Goal: Book appointment/travel/reservation

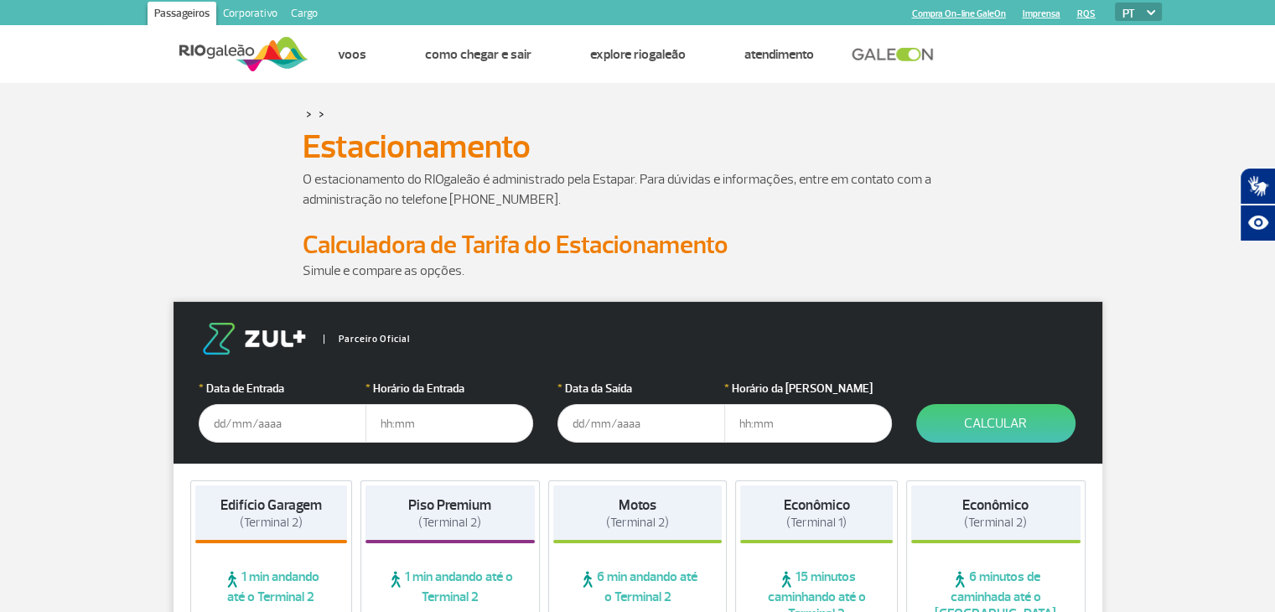
click at [229, 420] on input "text" at bounding box center [283, 423] width 168 height 39
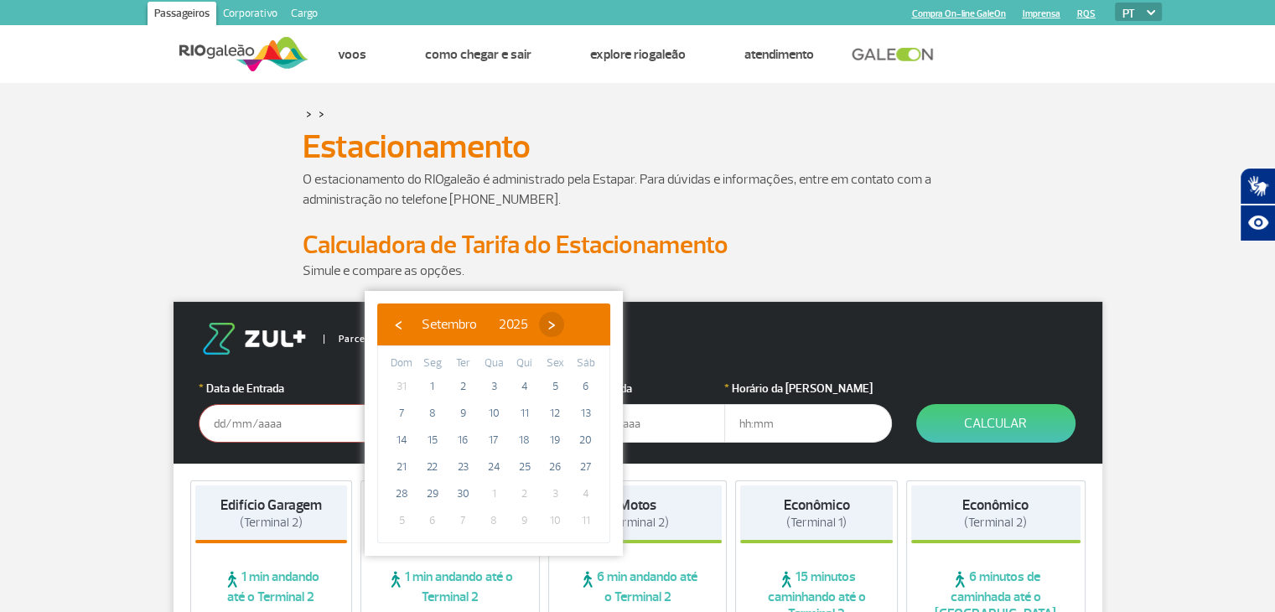
click at [564, 320] on span "›" at bounding box center [551, 324] width 25 height 25
click at [556, 410] on span "10" at bounding box center [555, 413] width 27 height 27
type input "[DATE]"
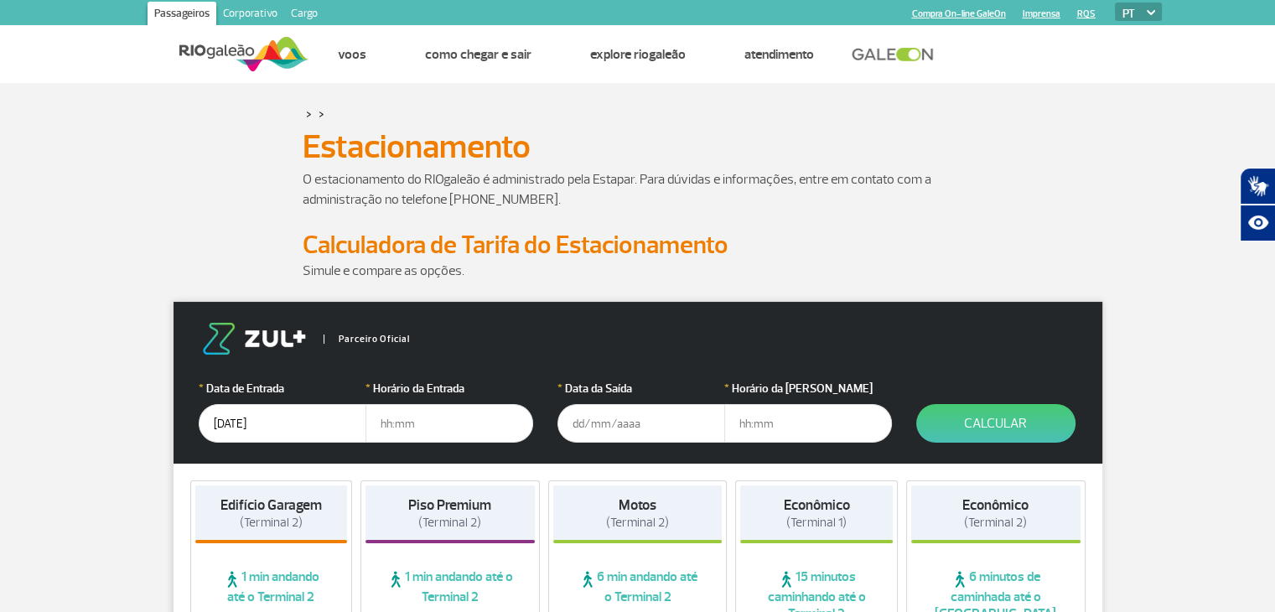
click at [396, 423] on input "text" at bounding box center [449, 423] width 168 height 39
type input "11:00"
click at [577, 422] on input "text" at bounding box center [641, 423] width 168 height 39
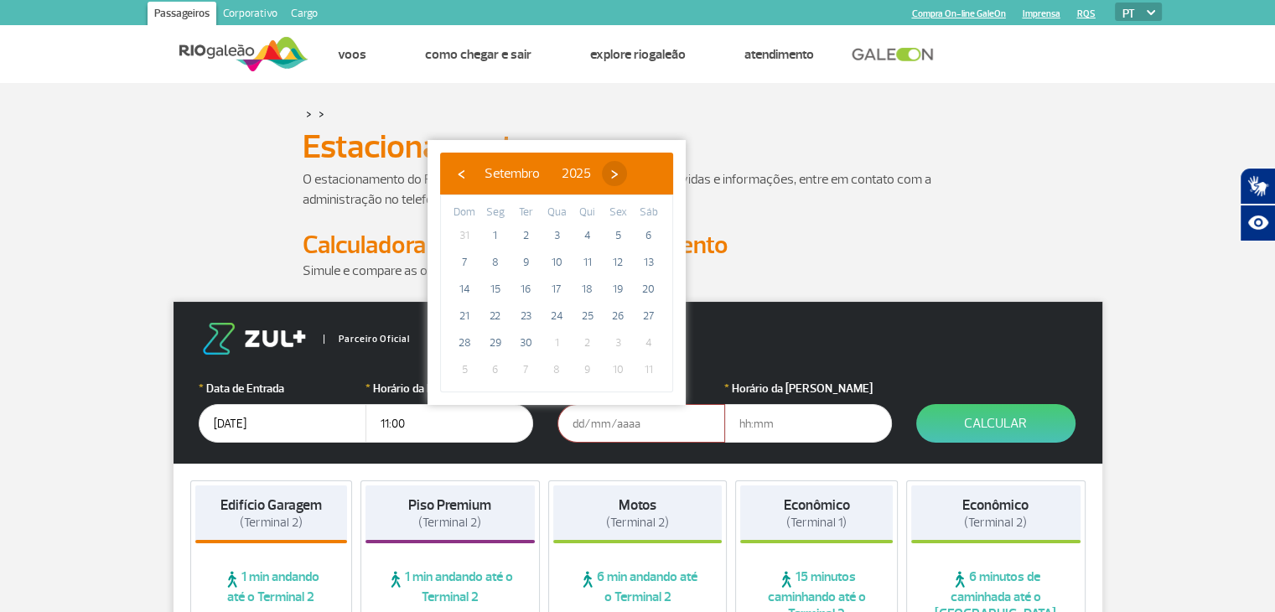
click at [627, 166] on span "›" at bounding box center [614, 173] width 25 height 25
click at [496, 313] on span "20" at bounding box center [495, 316] width 27 height 27
type input "[DATE]"
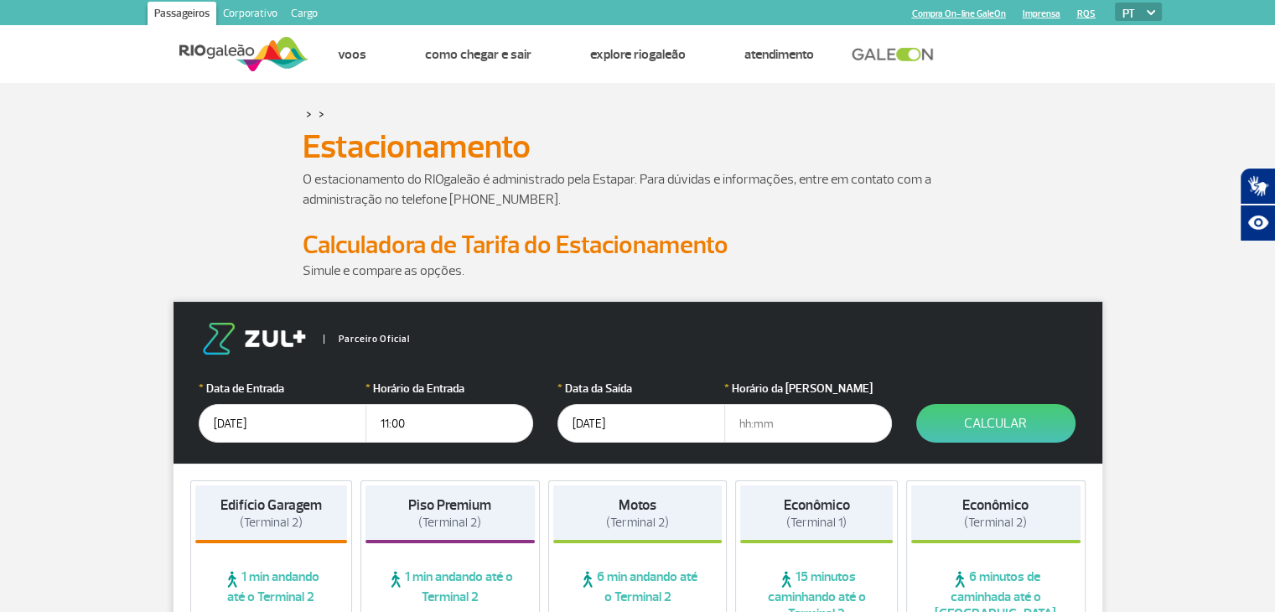
click at [748, 426] on input "text" at bounding box center [808, 423] width 168 height 39
type input "06:00"
click at [951, 418] on button "Calcular" at bounding box center [995, 423] width 159 height 39
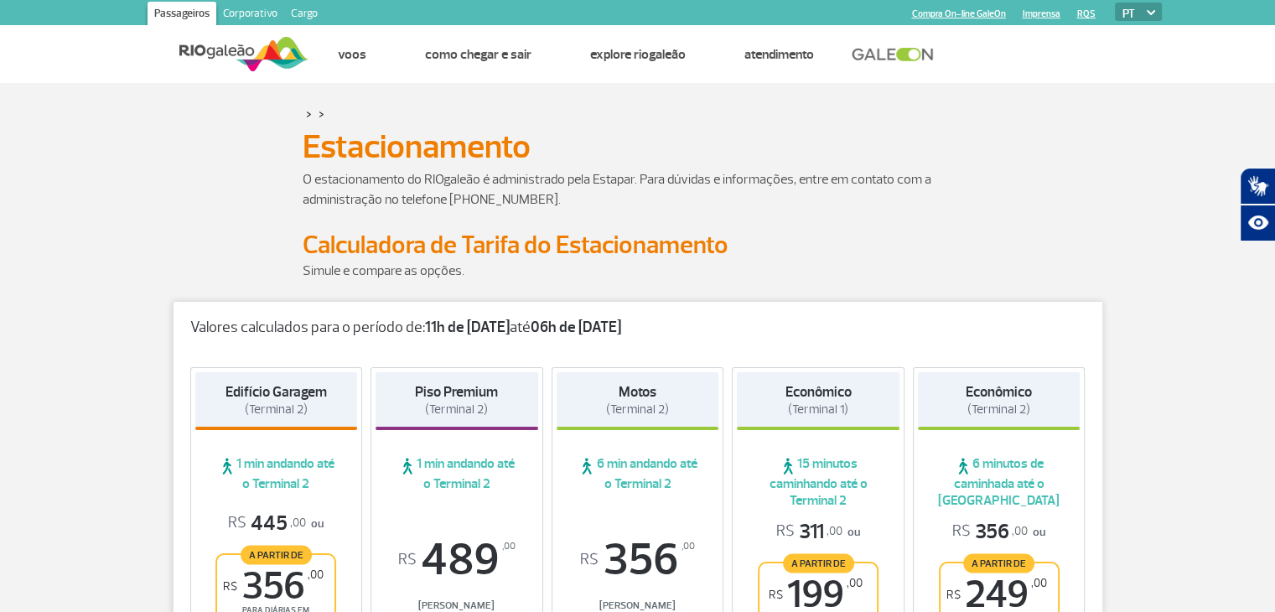
scroll to position [279, 0]
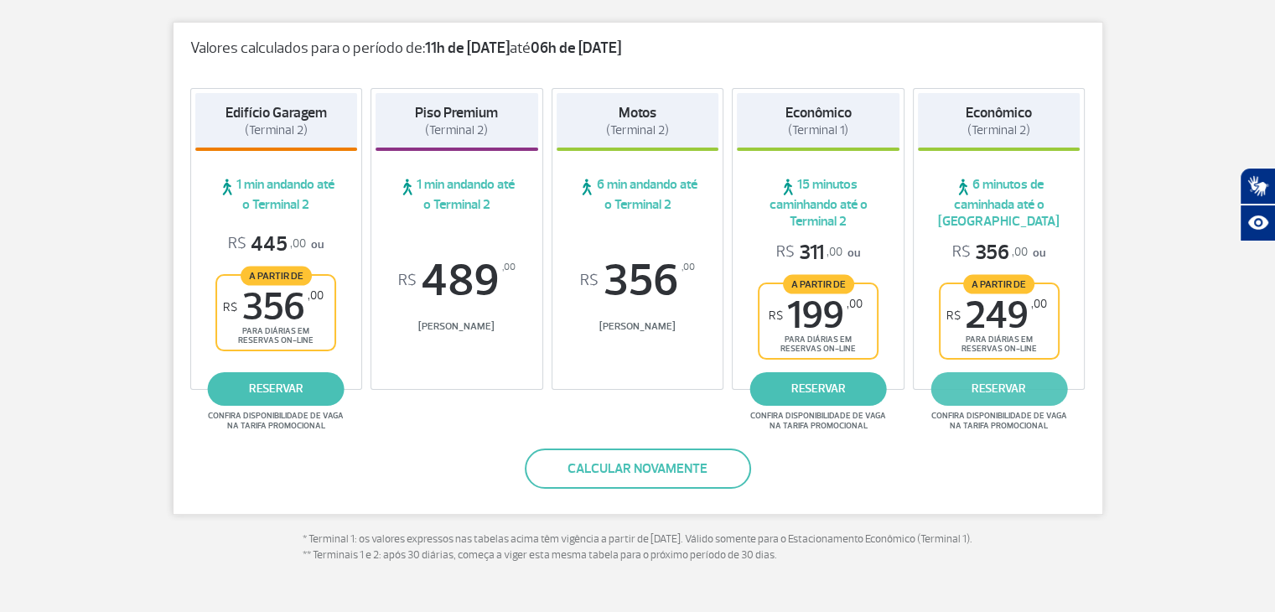
click at [998, 384] on link "reservar" at bounding box center [998, 389] width 137 height 34
